Goal: Task Accomplishment & Management: Complete application form

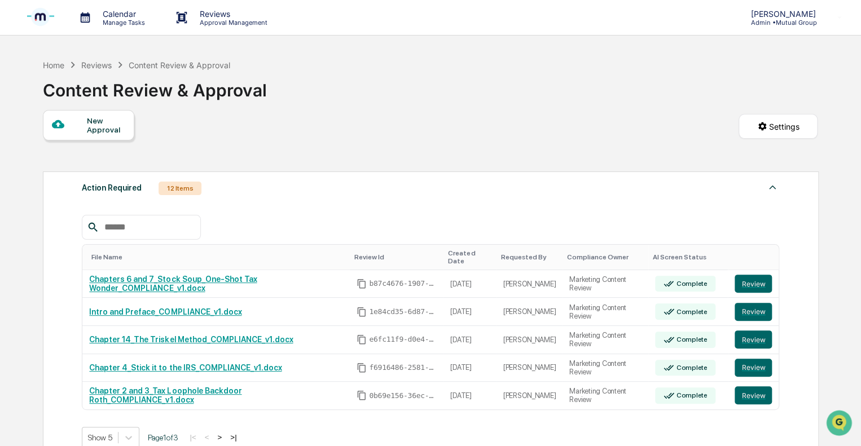
click at [111, 130] on div "New Approval" at bounding box center [106, 125] width 38 height 18
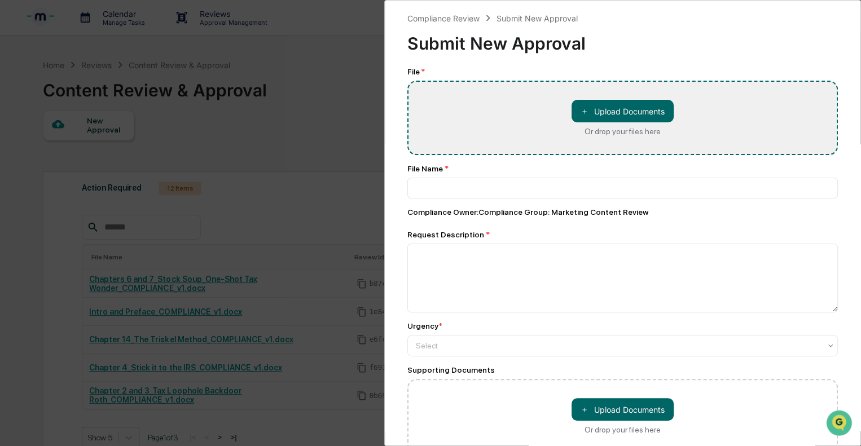
type input "**********"
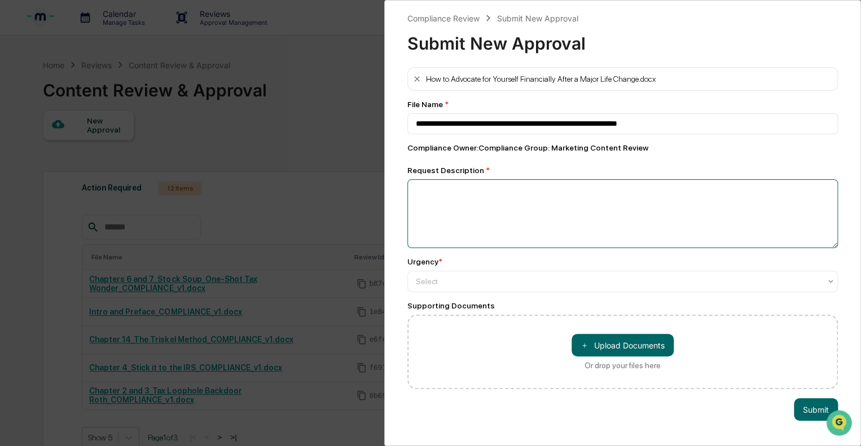
click at [455, 211] on textarea at bounding box center [622, 213] width 430 height 69
type textarea "****"
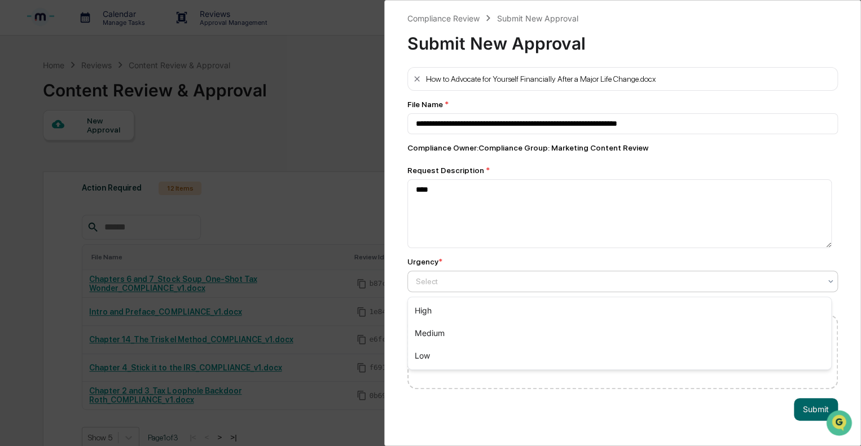
click at [436, 279] on div at bounding box center [618, 281] width 404 height 11
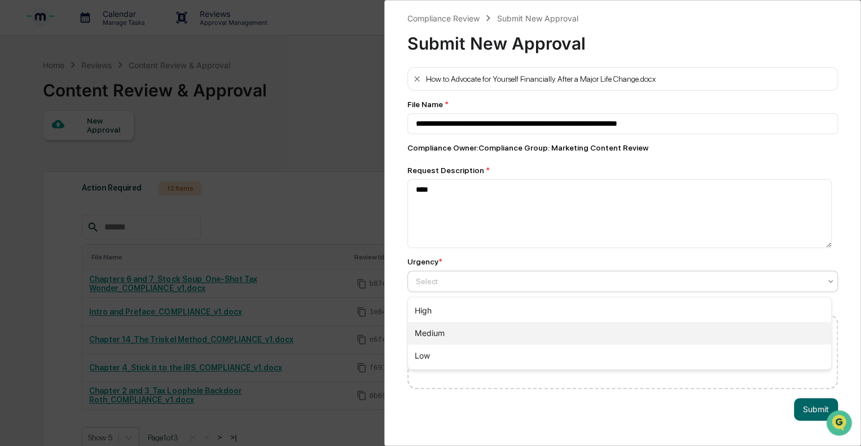
click at [425, 333] on div "Medium" at bounding box center [619, 333] width 423 height 23
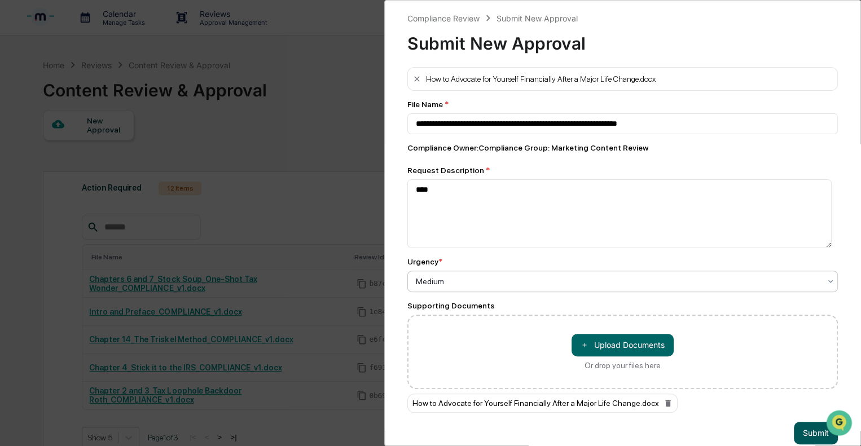
click at [807, 433] on button "Submit" at bounding box center [816, 433] width 44 height 23
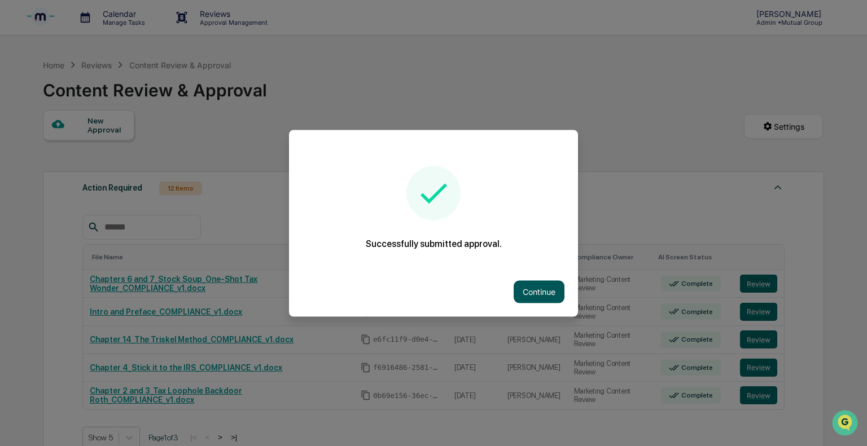
click at [546, 301] on button "Continue" at bounding box center [538, 291] width 51 height 23
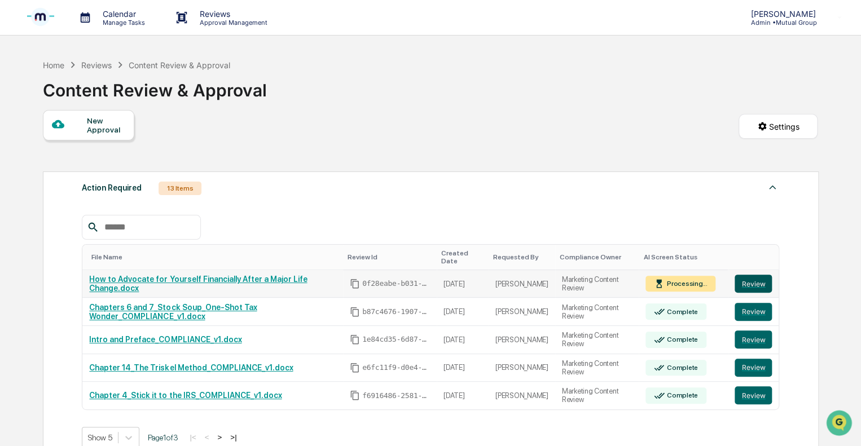
click at [752, 279] on button "Review" at bounding box center [752, 284] width 37 height 18
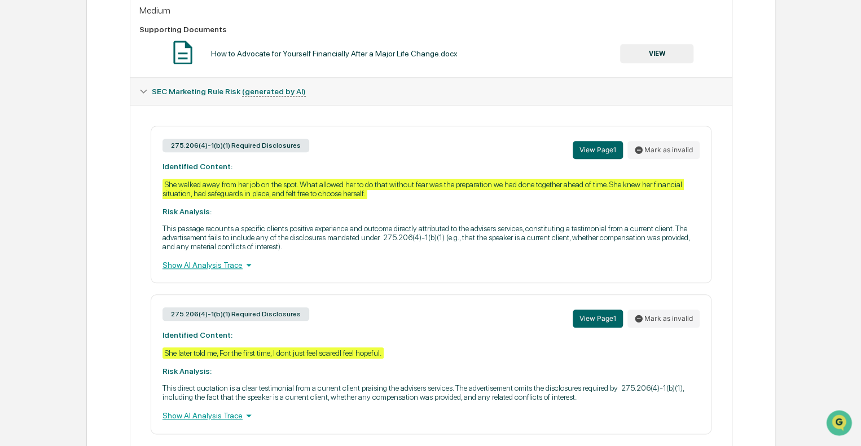
scroll to position [467, 0]
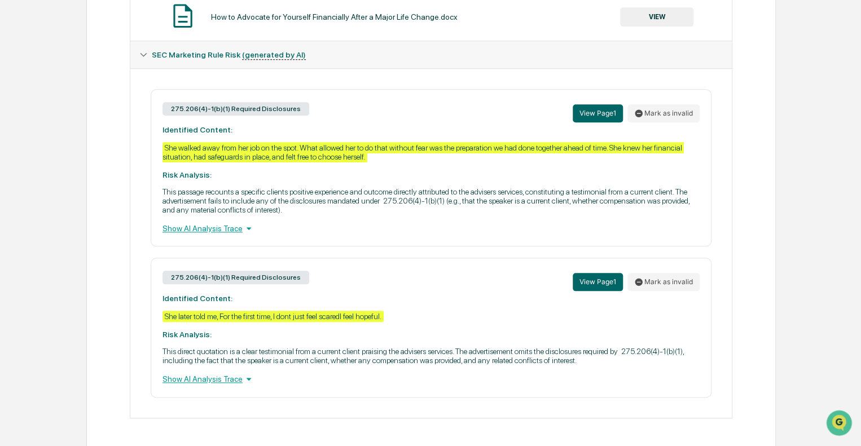
click at [221, 235] on div "Show AI Analysis Trace" at bounding box center [430, 228] width 537 height 12
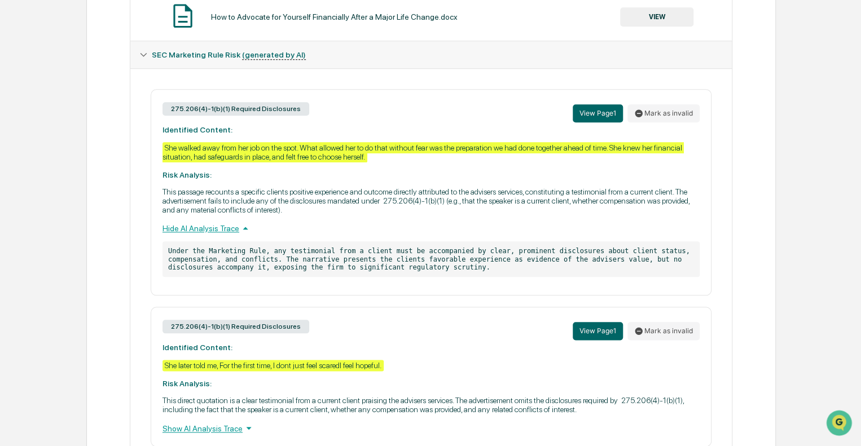
scroll to position [523, 0]
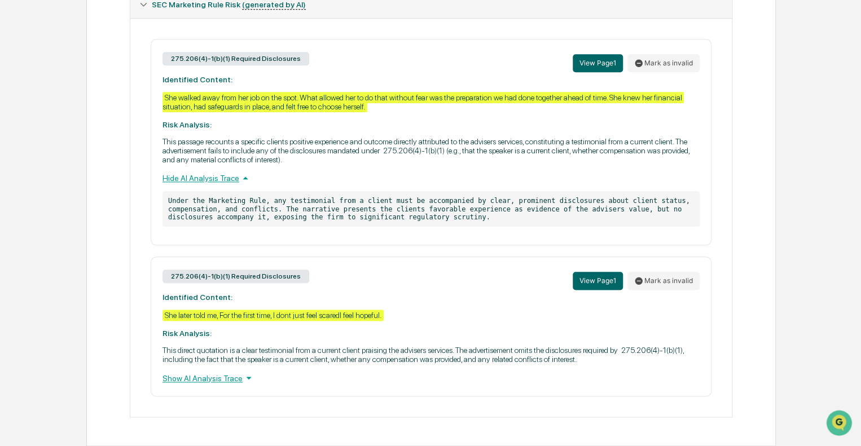
click at [210, 381] on div "Show AI Analysis Trace" at bounding box center [430, 378] width 537 height 12
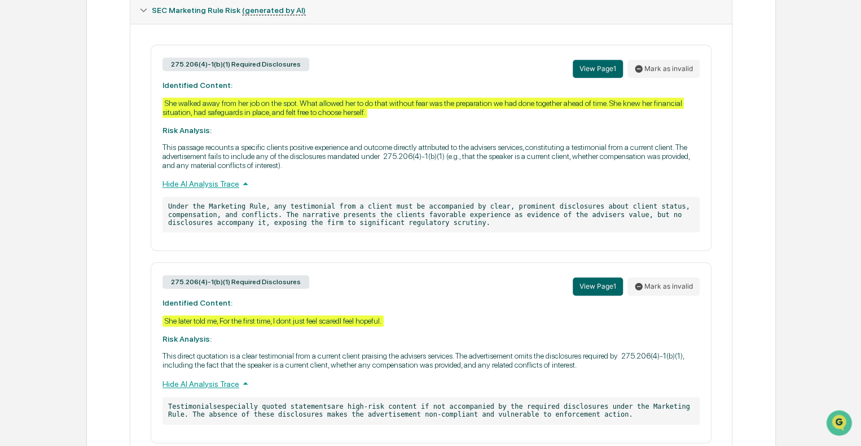
scroll to position [568, 0]
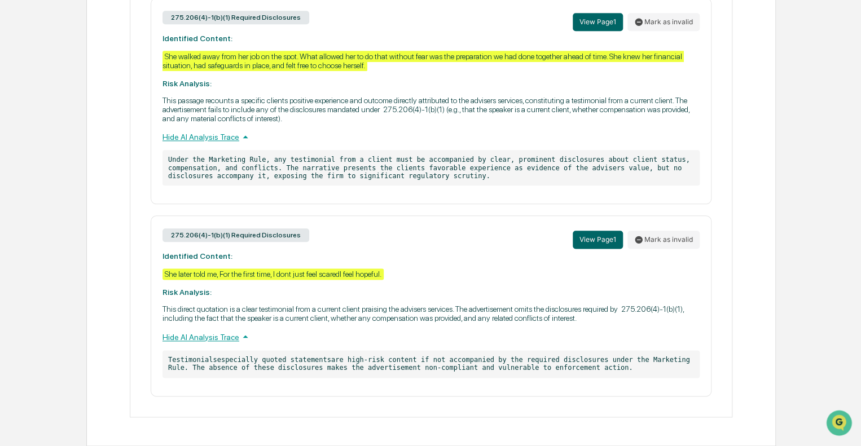
click at [243, 135] on icon at bounding box center [245, 136] width 5 height 3
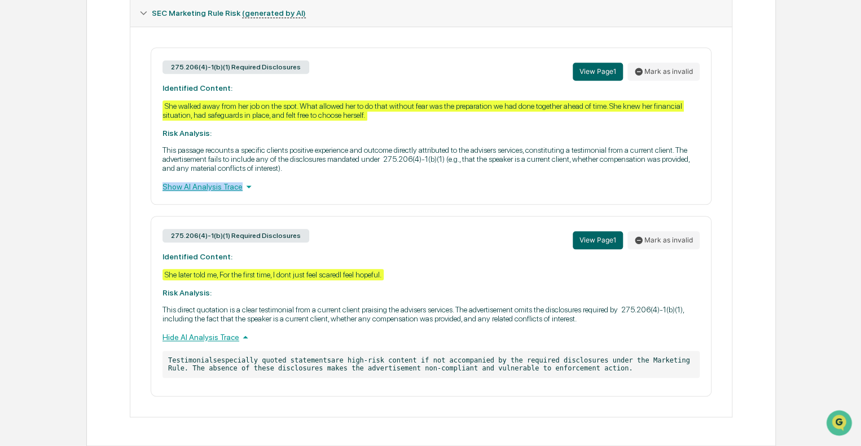
drag, startPoint x: 251, startPoint y: 184, endPoint x: 149, endPoint y: 178, distance: 102.3
click at [149, 178] on div "275.206(4)-1(b)(1) Required Disclosures View Page 1 Mark as invalid Identified …" at bounding box center [430, 221] width 583 height 349
click at [184, 134] on div "275.206(4)-1(b)(1) Required Disclosures View Page 1 Mark as invalid Identified …" at bounding box center [431, 125] width 561 height 157
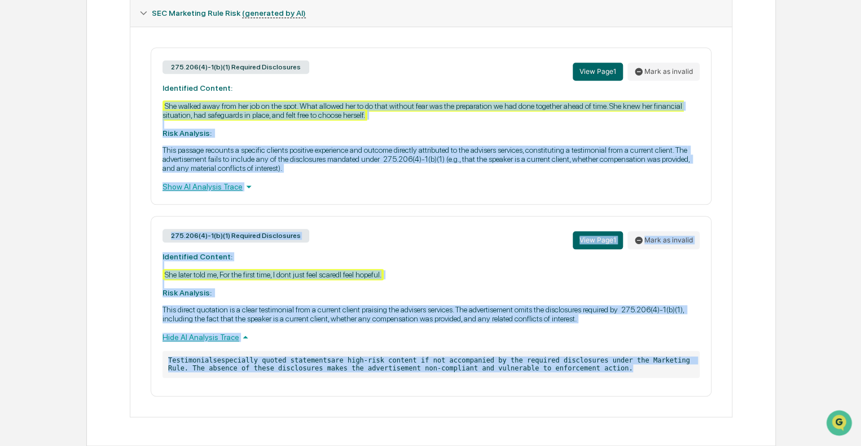
drag, startPoint x: 165, startPoint y: 96, endPoint x: 682, endPoint y: 389, distance: 594.1
click at [682, 389] on div "275.206(4)-1(b)(1) Required Disclosures View Page 1 Mark as invalid Identified …" at bounding box center [430, 221] width 583 height 349
copy div "She walked away from her job on the spot. What allowed her to do that without f…"
click at [314, 168] on p "This passage recounts a specific clients positive experience and outcome direct…" at bounding box center [430, 159] width 537 height 27
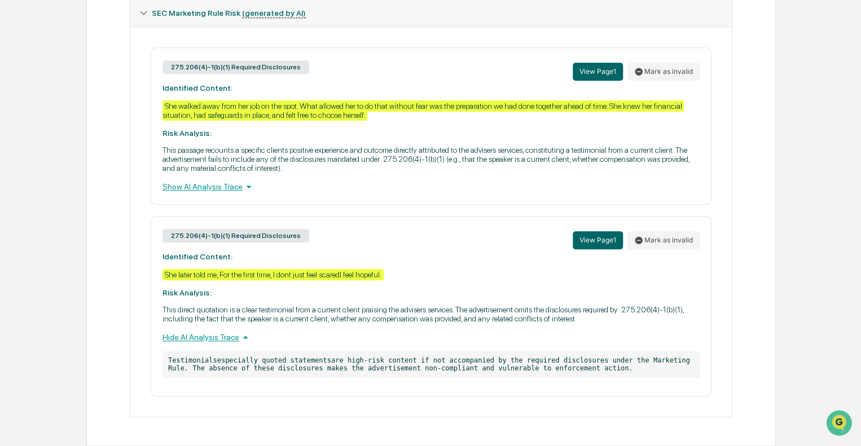
drag, startPoint x: 165, startPoint y: 96, endPoint x: 371, endPoint y: 108, distance: 205.7
drag, startPoint x: 162, startPoint y: 274, endPoint x: 379, endPoint y: 278, distance: 216.7
click at [379, 278] on div "She later told me, For the first time, I dont just feel scaredI feel hopeful." at bounding box center [272, 274] width 221 height 11
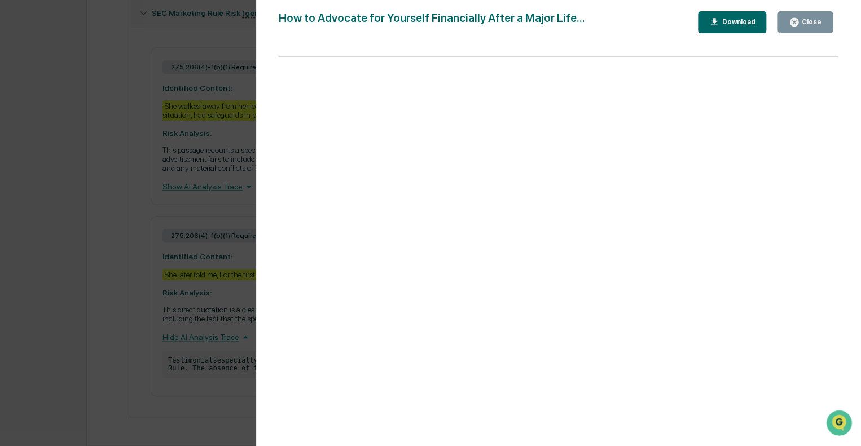
click at [810, 18] on div "Close" at bounding box center [810, 22] width 22 height 8
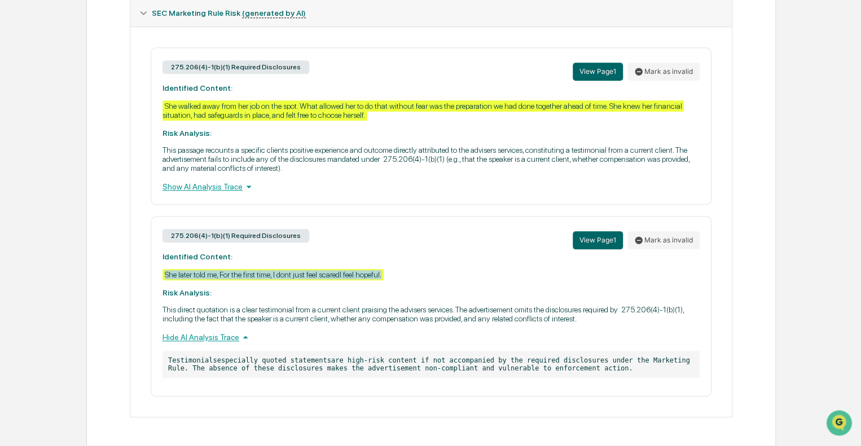
drag, startPoint x: 402, startPoint y: 272, endPoint x: 388, endPoint y: 269, distance: 14.5
click at [388, 269] on div "275.206(4)-1(b)(1) Required Disclosures View Page 1 Mark as invalid Identified …" at bounding box center [431, 306] width 561 height 181
click at [216, 187] on div "Show AI Analysis Trace" at bounding box center [430, 187] width 537 height 12
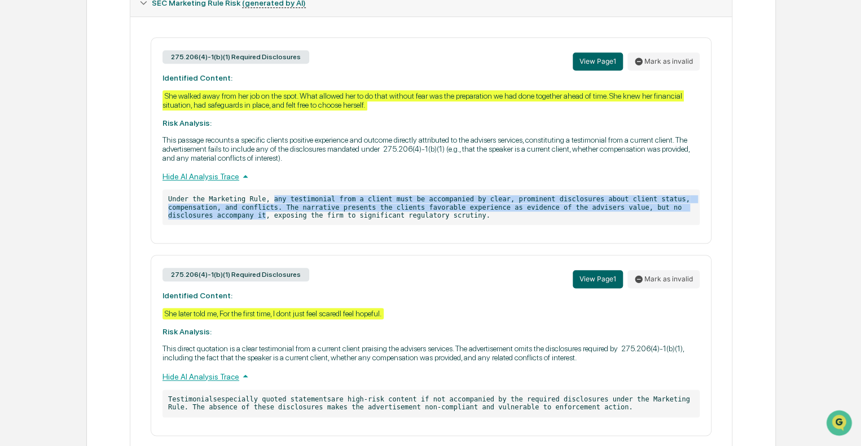
drag, startPoint x: 264, startPoint y: 206, endPoint x: 214, endPoint y: 230, distance: 55.3
click at [214, 225] on p "Under the Marketing Rule, any testimonial from a client must be accompanied by …" at bounding box center [430, 208] width 537 height 36
copy p "any testimonial from a client must be accompanied by clear, prominent disclosur…"
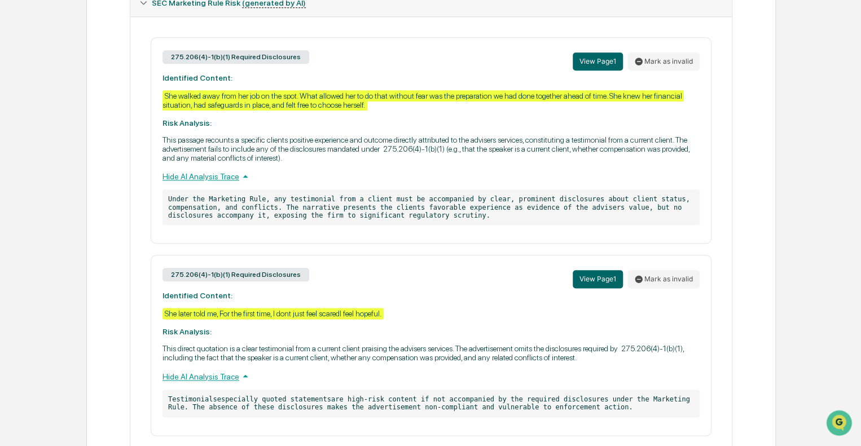
click at [20, 105] on div "Home Content Review & Approval How to Advocate for Yourself Financially After a…" at bounding box center [430, 10] width 861 height 951
